Goal: Task Accomplishment & Management: Use online tool/utility

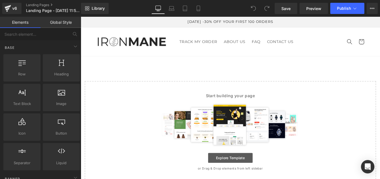
click at [251, 176] on link "Explore Template" at bounding box center [250, 176] width 50 height 11
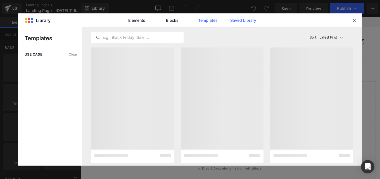
click at [241, 19] on link "Saved Library" at bounding box center [243, 20] width 27 height 14
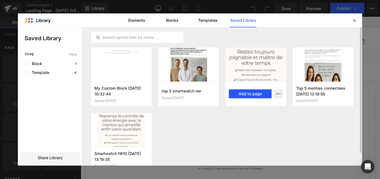
click at [248, 95] on button "Add to page" at bounding box center [250, 93] width 43 height 9
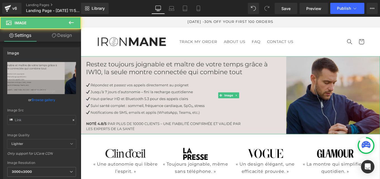
type input "https://cdn.shopify.com/s/files/1/0968/5388/5257/files/Ovaia_1_3000x3000.jpg?v=…"
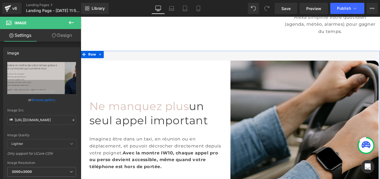
scroll to position [317, 0]
click at [101, 60] on icon at bounding box center [103, 59] width 4 height 4
click at [116, 58] on icon at bounding box center [118, 60] width 4 height 4
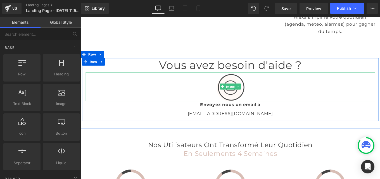
scroll to position [253, 0]
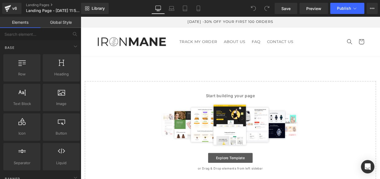
click at [244, 174] on link "Explore Template" at bounding box center [250, 176] width 50 height 11
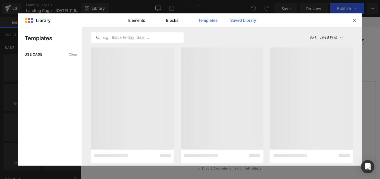
click at [241, 18] on link "Saved Library" at bounding box center [243, 20] width 27 height 14
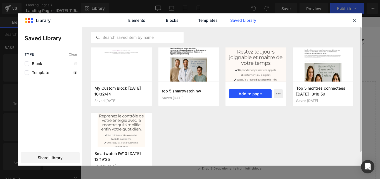
click at [244, 94] on button "Add to page" at bounding box center [250, 93] width 43 height 9
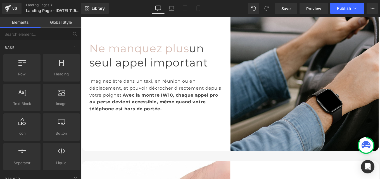
scroll to position [382, 0]
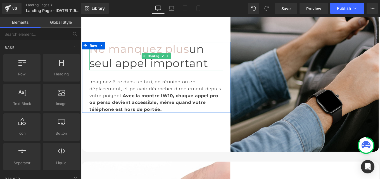
click at [208, 71] on h1 "Ne manquez plus un seul appel important" at bounding box center [166, 61] width 151 height 32
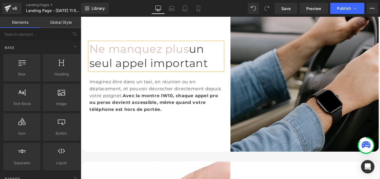
scroll to position [314, 0]
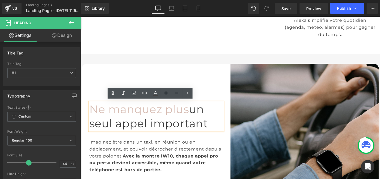
click at [86, 72] on icon at bounding box center [87, 73] width 3 height 3
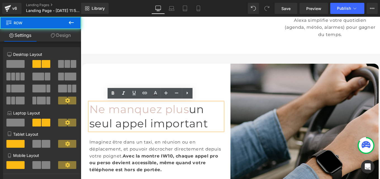
click at [124, 70] on div "Ne manquez plus un seul appel important Heading Imaginez être dans un taxi, en …" at bounding box center [166, 154] width 168 height 168
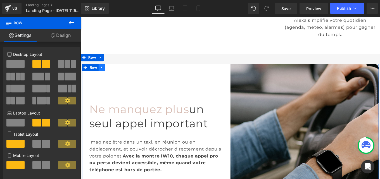
click at [104, 73] on icon at bounding box center [104, 74] width 1 height 3
click at [118, 72] on icon at bounding box center [119, 74] width 4 height 4
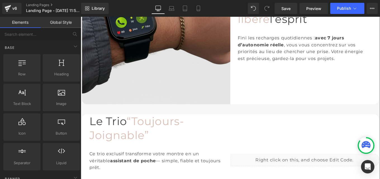
scroll to position [480, 0]
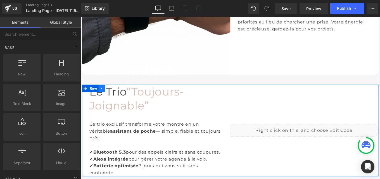
click at [104, 97] on link at bounding box center [104, 98] width 7 height 8
click at [115, 96] on link at bounding box center [118, 98] width 7 height 8
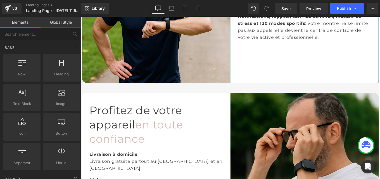
scroll to position [651, 0]
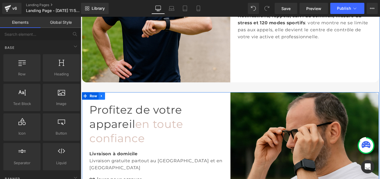
click at [103, 106] on icon at bounding box center [105, 106] width 4 height 4
click at [118, 106] on icon at bounding box center [119, 106] width 4 height 4
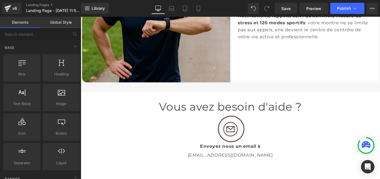
scroll to position [527, 0]
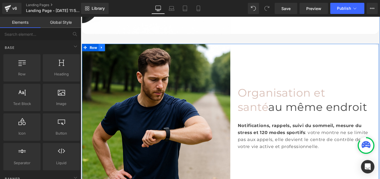
click at [105, 51] on link at bounding box center [104, 51] width 7 height 8
click at [110, 51] on icon at bounding box center [112, 51] width 4 height 4
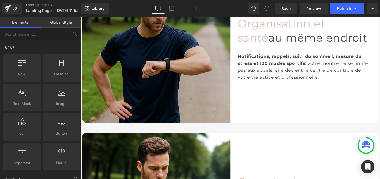
scroll to position [604, 0]
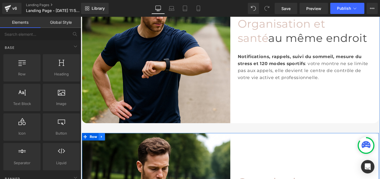
click at [103, 150] on icon at bounding box center [105, 152] width 4 height 4
click at [111, 151] on icon at bounding box center [112, 153] width 4 height 4
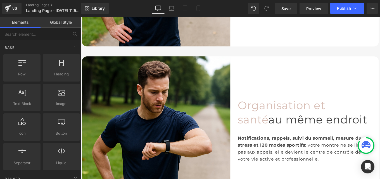
scroll to position [891, 0]
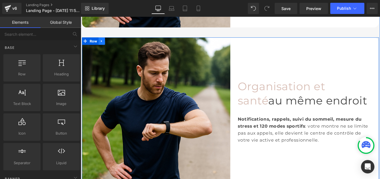
click at [103, 45] on icon at bounding box center [105, 44] width 4 height 4
click at [110, 45] on link at bounding box center [111, 44] width 7 height 8
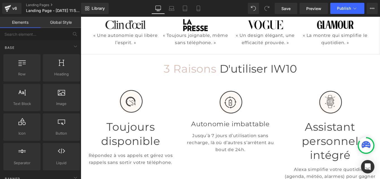
scroll to position [145, 0]
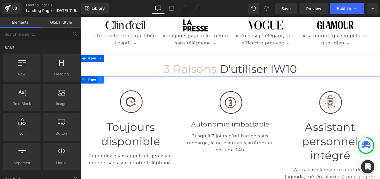
click at [101, 89] on icon at bounding box center [103, 88] width 4 height 4
click at [116, 88] on icon at bounding box center [118, 88] width 4 height 4
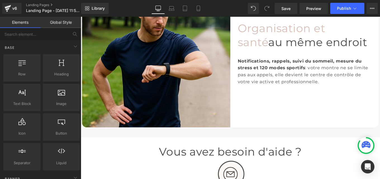
scroll to position [1121, 0]
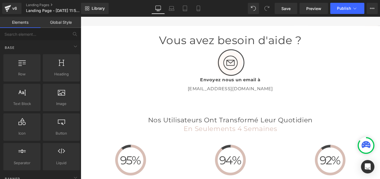
click at [208, 145] on span "en seulements 4 semaines" at bounding box center [250, 143] width 106 height 9
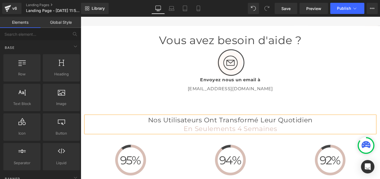
click at [205, 140] on span "en seulements 4 semaines" at bounding box center [250, 143] width 106 height 9
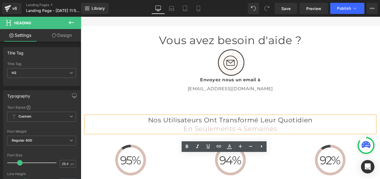
scroll to position [1076, 0]
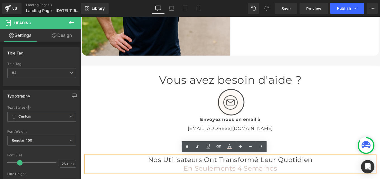
click at [183, 157] on div "Vous avez besoin d'aide ? Heading Image Envoyez nous un email à Text Block [EMA…" at bounding box center [250, 116] width 338 height 88
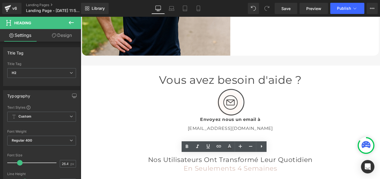
scroll to position [1177, 0]
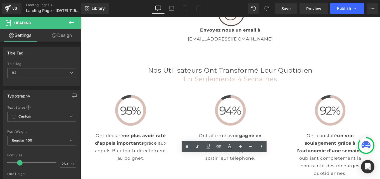
click at [308, 101] on div "Image Ont déclaré ne plus avoir raté d’appels importants grâce aux appels Bluet…" at bounding box center [250, 148] width 338 height 106
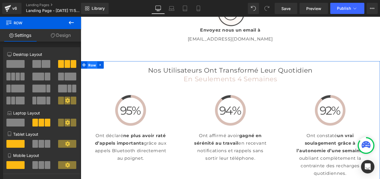
click at [89, 70] on span "Row" at bounding box center [93, 71] width 11 height 8
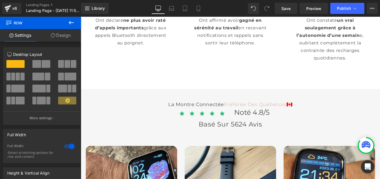
scroll to position [1709, 0]
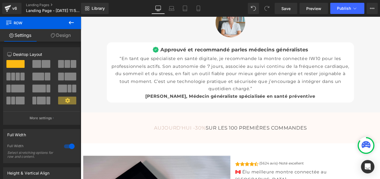
click at [213, 77] on span "“En tant que spécialiste en santé digitale, je recommande la montre connectée I…" at bounding box center [249, 81] width 269 height 40
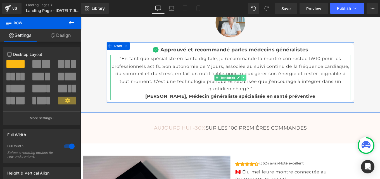
click at [265, 87] on link at bounding box center [265, 85] width 6 height 7
click at [261, 87] on link at bounding box center [262, 85] width 6 height 7
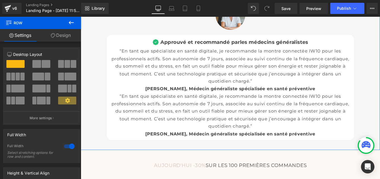
scroll to position [1717, 0]
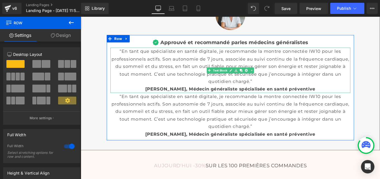
drag, startPoint x: 233, startPoint y: 128, endPoint x: 221, endPoint y: 89, distance: 40.3
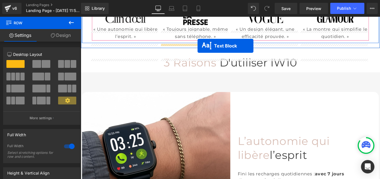
scroll to position [130, 0]
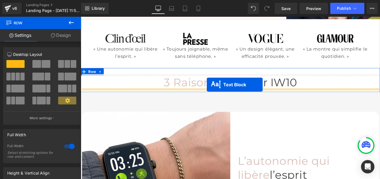
drag, startPoint x: 232, startPoint y: 126, endPoint x: 223, endPoint y: 94, distance: 34.0
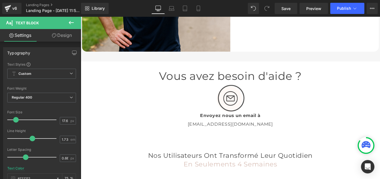
scroll to position [1124, 0]
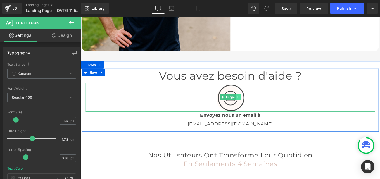
click at [257, 108] on icon at bounding box center [258, 107] width 3 height 3
click at [260, 108] on icon at bounding box center [261, 107] width 3 height 3
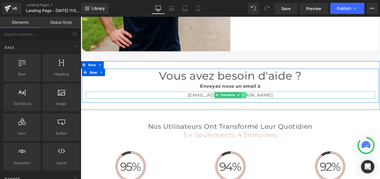
click at [263, 105] on icon at bounding box center [264, 105] width 3 height 3
click at [266, 105] on icon at bounding box center [267, 105] width 3 height 3
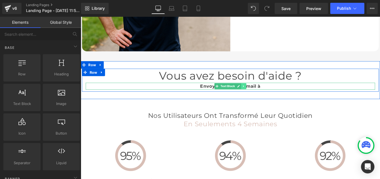
click at [264, 94] on icon at bounding box center [264, 95] width 3 height 3
click at [266, 95] on icon at bounding box center [267, 95] width 3 height 3
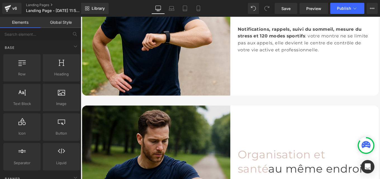
scroll to position [892, 0]
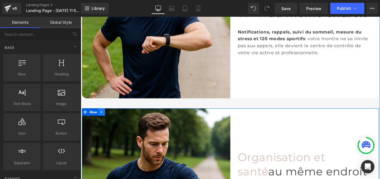
click at [103, 124] on icon at bounding box center [105, 124] width 4 height 4
click at [112, 126] on link at bounding box center [111, 124] width 7 height 8
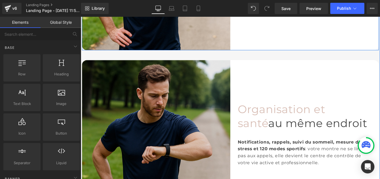
scroll to position [1150, 0]
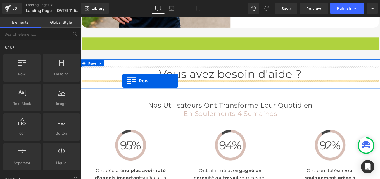
drag, startPoint x: 84, startPoint y: 41, endPoint x: 128, endPoint y: 89, distance: 64.9
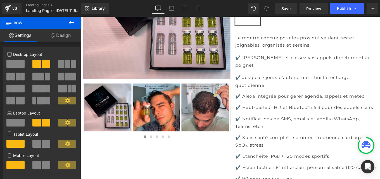
scroll to position [2225, 0]
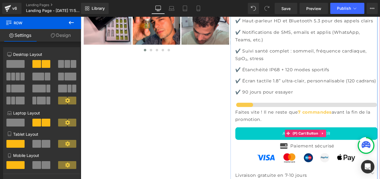
click at [354, 147] on icon at bounding box center [354, 149] width 4 height 4
click at [349, 144] on link at bounding box center [350, 148] width 7 height 8
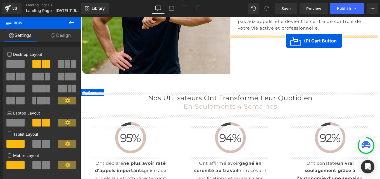
scroll to position [1296, 0]
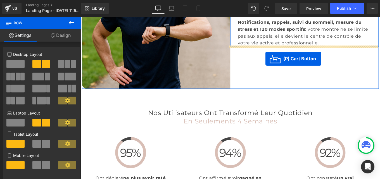
drag, startPoint x: 313, startPoint y: 120, endPoint x: 289, endPoint y: 64, distance: 60.1
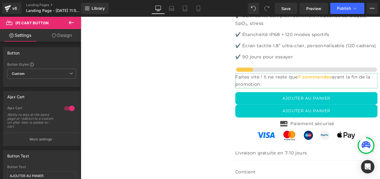
scroll to position [2262, 0]
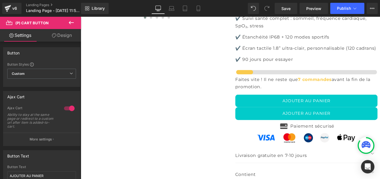
click at [297, 119] on button "AJOUTER AU PANIER" at bounding box center [335, 126] width 161 height 15
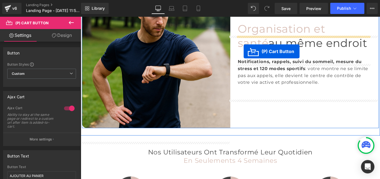
scroll to position [1234, 0]
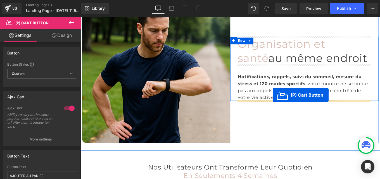
drag, startPoint x: 313, startPoint y: 108, endPoint x: 298, endPoint y: 105, distance: 15.9
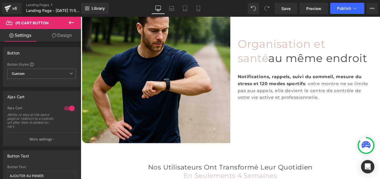
click at [70, 23] on icon at bounding box center [71, 22] width 5 height 3
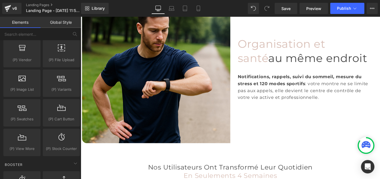
scroll to position [638, 0]
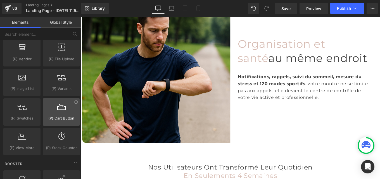
click at [54, 109] on div at bounding box center [61, 109] width 34 height 13
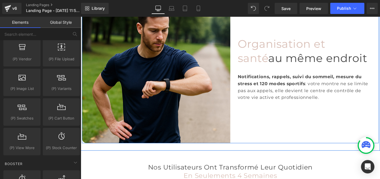
click at [295, 122] on div "Organisation et santé au même endroit Heading Notifications, rappels, suivi du …" at bounding box center [334, 76] width 168 height 168
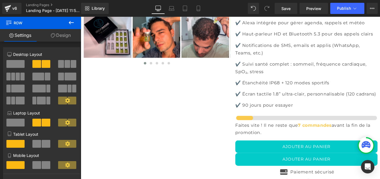
scroll to position [2210, 0]
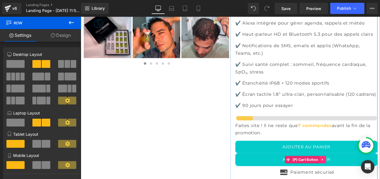
click at [352, 176] on icon at bounding box center [354, 178] width 4 height 4
click at [356, 176] on icon at bounding box center [358, 178] width 4 height 4
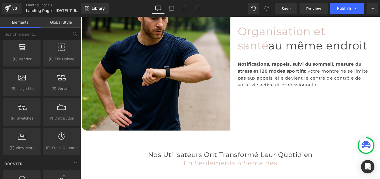
scroll to position [1253, 0]
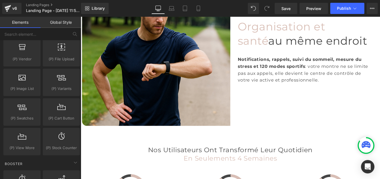
click at [307, 88] on div "Notifications, rappels, suivi du sommeil, mesure du stress et 120 modes sportif…" at bounding box center [333, 77] width 151 height 32
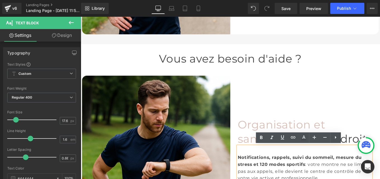
scroll to position [1142, 0]
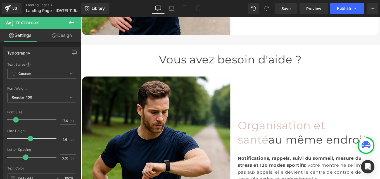
click at [61, 37] on link "Design" at bounding box center [62, 35] width 41 height 13
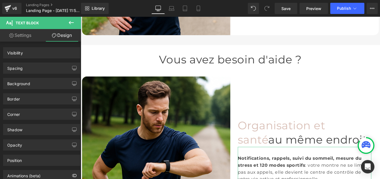
click at [71, 22] on icon at bounding box center [71, 22] width 5 height 3
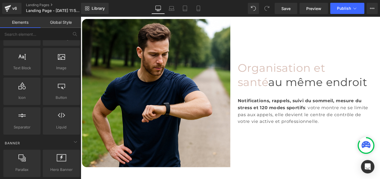
scroll to position [0, 0]
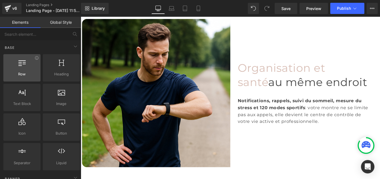
click at [23, 72] on span "Row" at bounding box center [22, 74] width 34 height 6
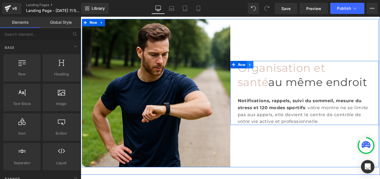
click at [271, 71] on icon at bounding box center [272, 71] width 4 height 4
click at [278, 71] on icon at bounding box center [279, 71] width 4 height 4
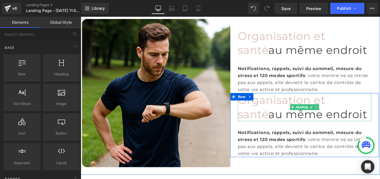
click at [297, 122] on h1 "Organisation et santé au même endroit" at bounding box center [333, 119] width 151 height 32
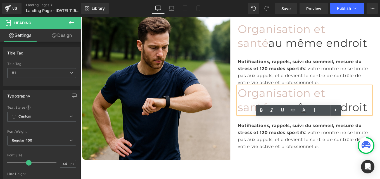
scroll to position [1218, 0]
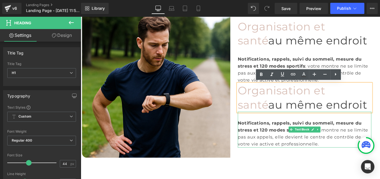
click at [307, 144] on span "Notifications, rappels, suivi du sommeil, mesure du stress et 120 modes sportifs" at bounding box center [328, 141] width 140 height 14
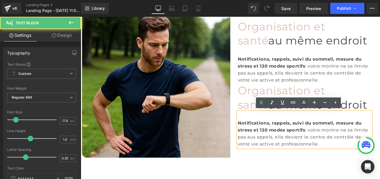
click at [347, 144] on div "Notifications, rappels, suivi du sommeil, mesure du stress et 120 modes sportif…" at bounding box center [333, 149] width 151 height 32
click at [359, 174] on div "Organisation et santé au même endroit Heading Notifications, rappels, suivi du …" at bounding box center [334, 92] width 168 height 168
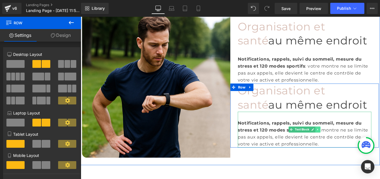
click at [347, 146] on link at bounding box center [349, 144] width 6 height 7
click at [350, 143] on icon at bounding box center [351, 144] width 3 height 3
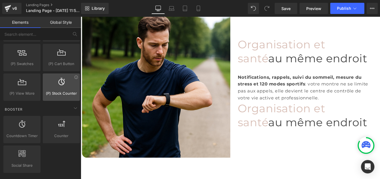
scroll to position [693, 0]
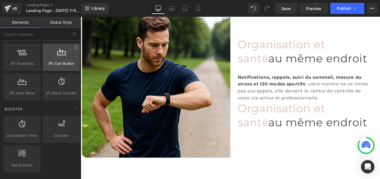
click at [60, 60] on div at bounding box center [61, 54] width 34 height 13
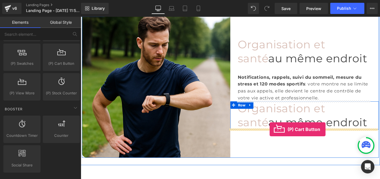
drag, startPoint x: 141, startPoint y: 77, endPoint x: 294, endPoint y: 144, distance: 167.1
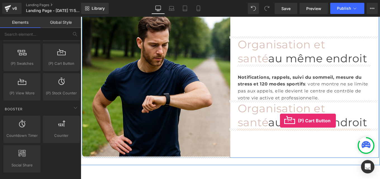
drag, startPoint x: 135, startPoint y: 80, endPoint x: 306, endPoint y: 134, distance: 178.8
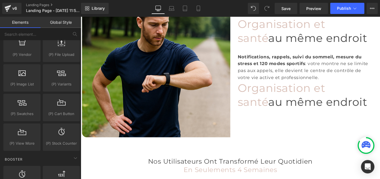
scroll to position [643, 0]
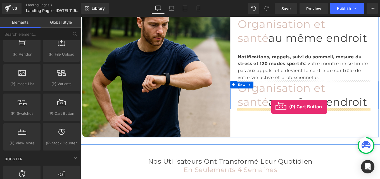
drag, startPoint x: 140, startPoint y: 123, endPoint x: 296, endPoint y: 118, distance: 156.2
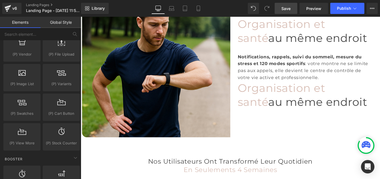
click at [287, 9] on span "Save" at bounding box center [285, 9] width 9 height 6
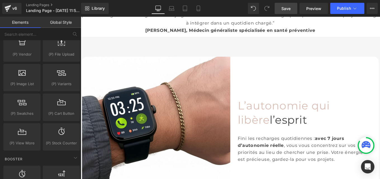
scroll to position [108, 0]
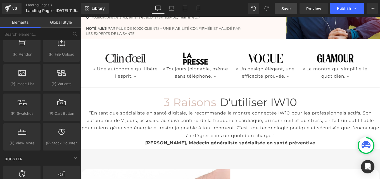
click at [258, 133] on span "“En tant que spécialiste en santé digitale, je recommande la montre connectée I…" at bounding box center [250, 138] width 336 height 31
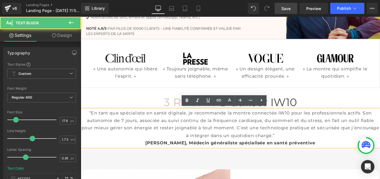
click at [235, 152] on span "“En tant que spécialiste en santé digitale, je recommande la montre connectée I…" at bounding box center [250, 138] width 336 height 31
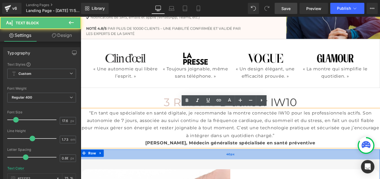
drag, startPoint x: 351, startPoint y: 159, endPoint x: 111, endPoint y: 171, distance: 240.6
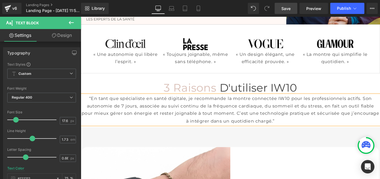
scroll to position [124, 0]
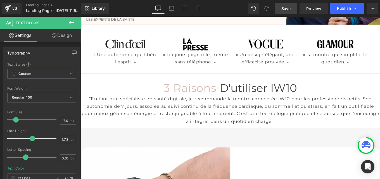
click at [70, 24] on icon at bounding box center [71, 22] width 5 height 3
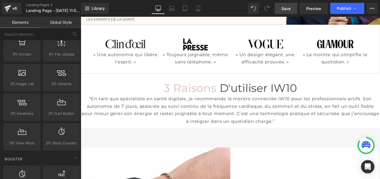
click at [58, 23] on link "Global Style" at bounding box center [61, 22] width 41 height 11
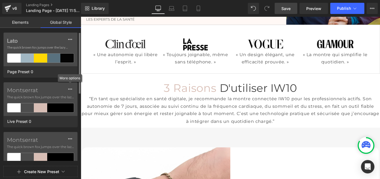
scroll to position [1, 0]
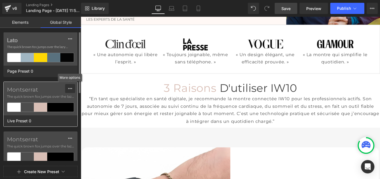
click at [70, 87] on icon at bounding box center [70, 88] width 4 height 4
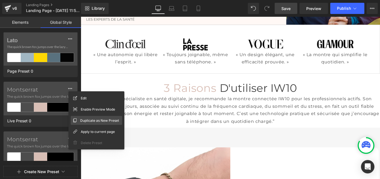
click at [91, 121] on span "Duplicate as New Preset" at bounding box center [99, 121] width 39 height 6
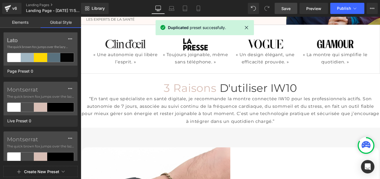
scroll to position [203, 0]
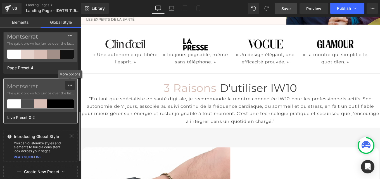
click at [70, 84] on icon at bounding box center [70, 85] width 4 height 4
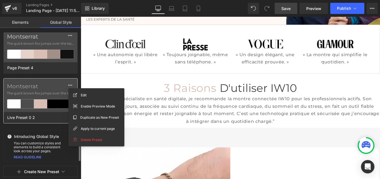
click at [39, 87] on label "Montserrat" at bounding box center [40, 86] width 67 height 7
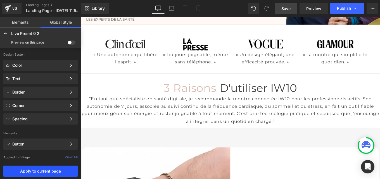
click at [44, 174] on button "Apply to current page" at bounding box center [40, 171] width 74 height 11
